Goal: Navigation & Orientation: Find specific page/section

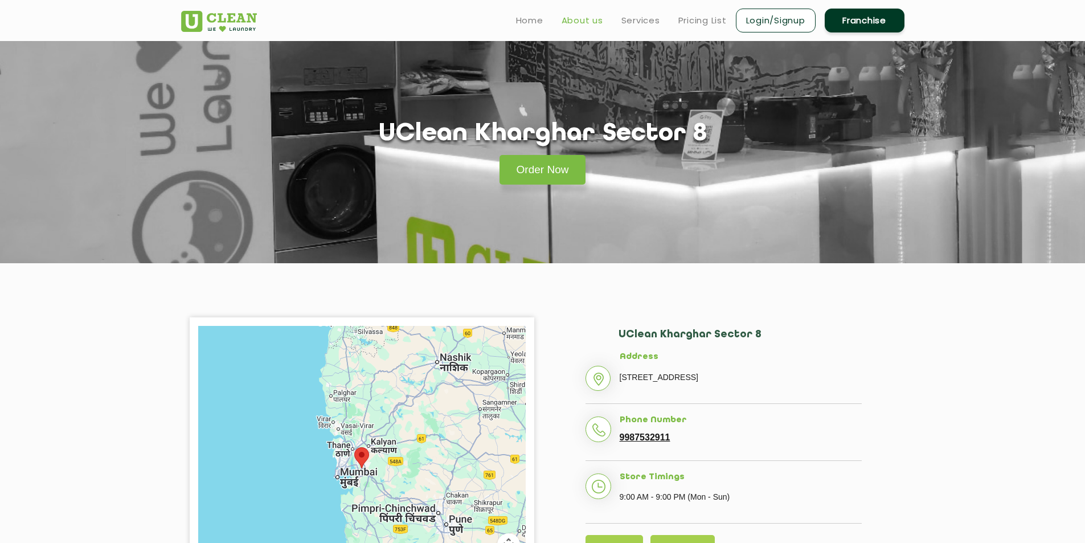
click at [583, 18] on link "About us" at bounding box center [582, 21] width 42 height 14
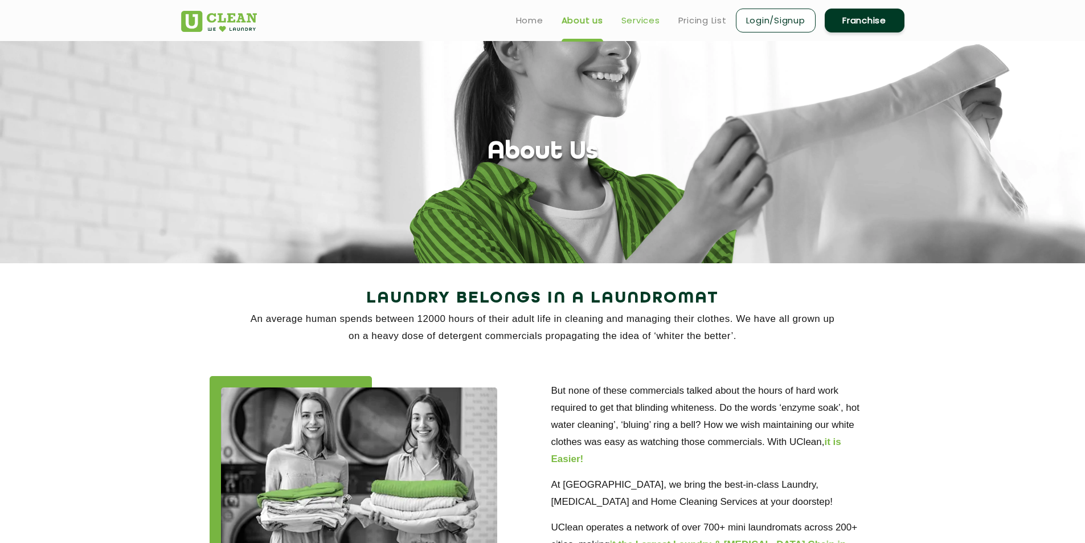
click at [628, 20] on link "Services" at bounding box center [640, 21] width 39 height 14
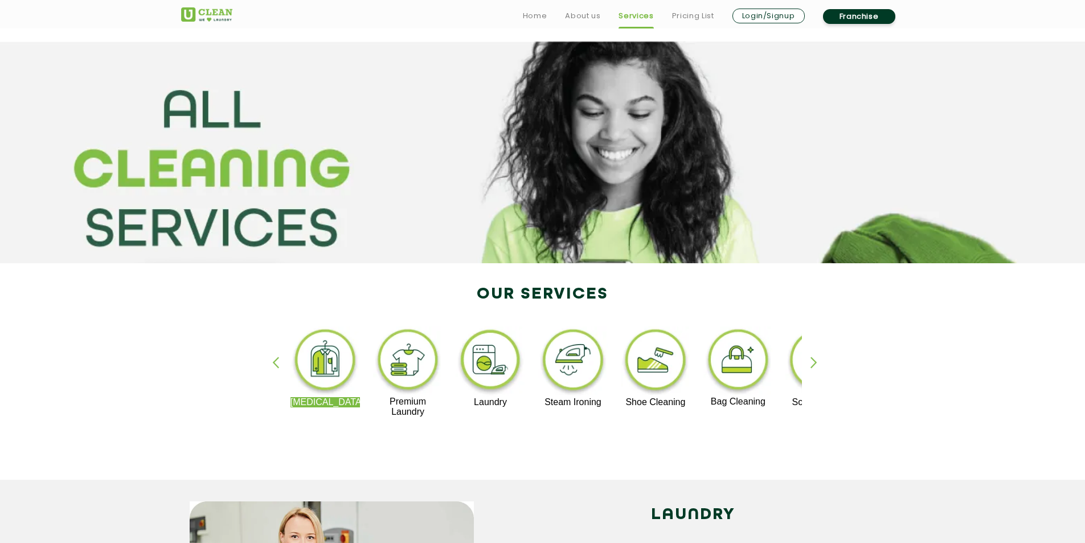
scroll to position [57, 0]
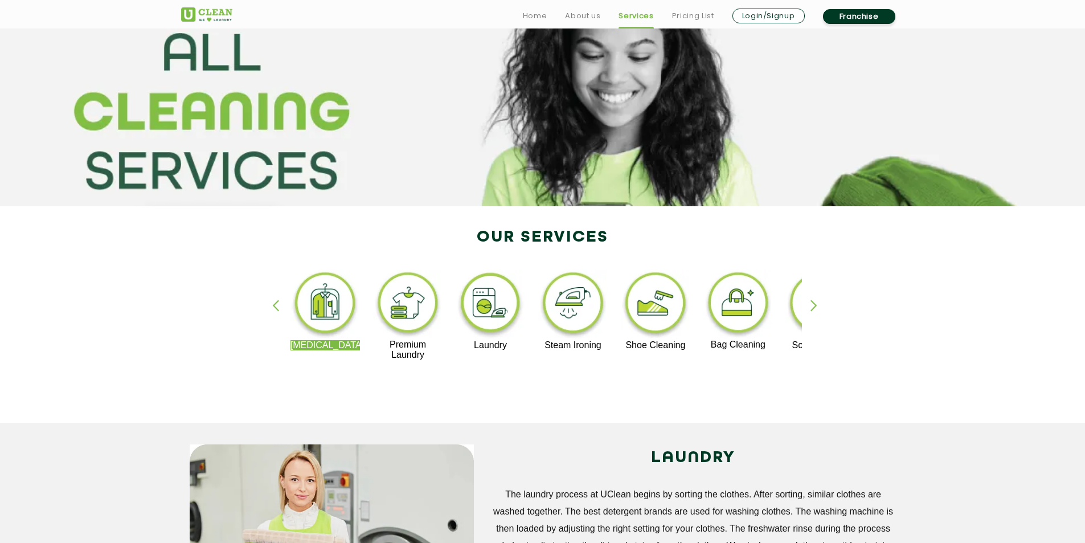
click at [817, 303] on div "button" at bounding box center [818, 315] width 17 height 31
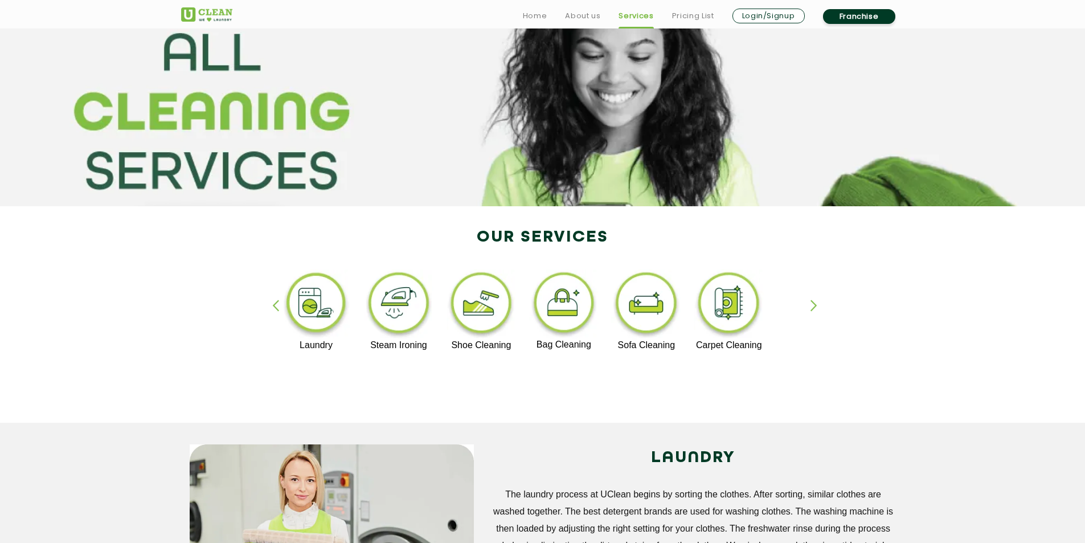
click at [486, 306] on img at bounding box center [481, 304] width 70 height 71
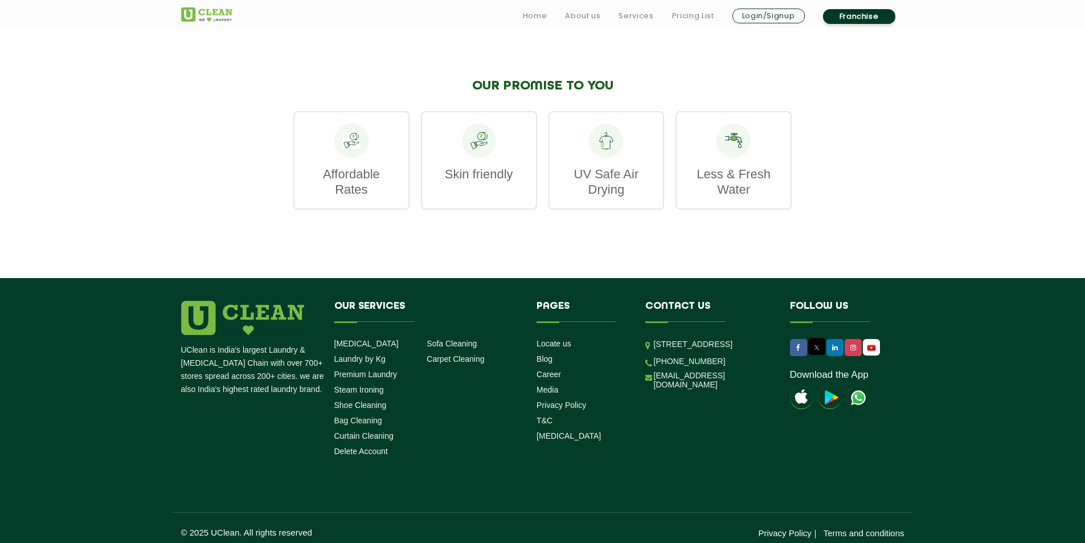
scroll to position [1355, 0]
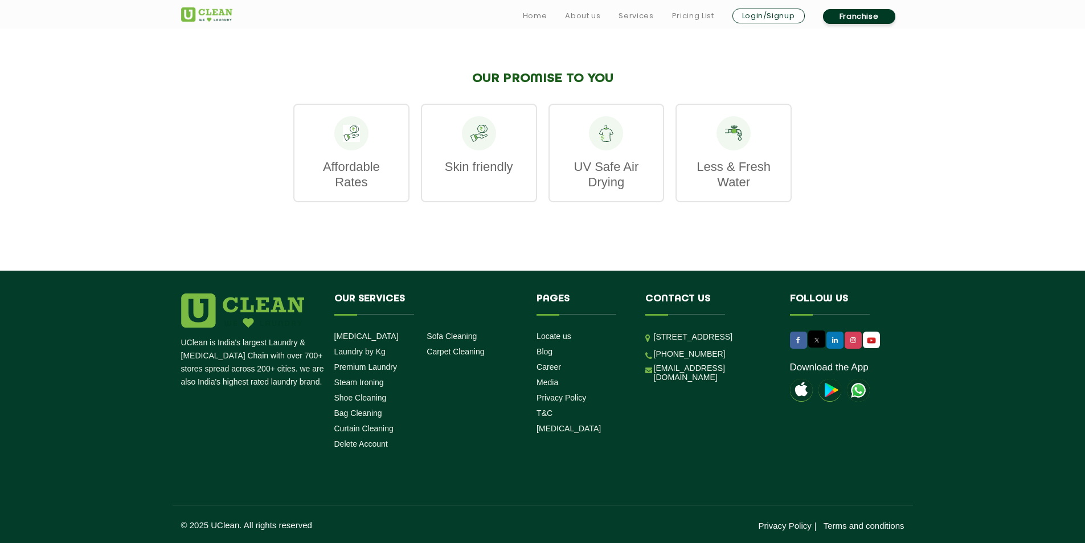
scroll to position [57, 0]
